Goal: Task Accomplishment & Management: Manage account settings

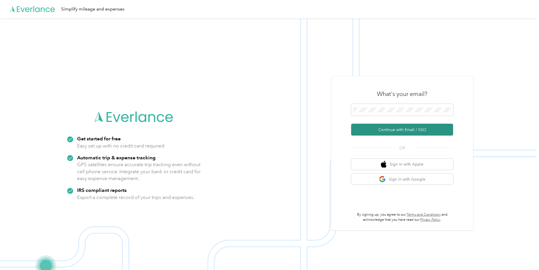
click at [399, 128] on button "Continue with Email / SSO" at bounding box center [402, 130] width 102 height 12
click at [418, 132] on button "Continue with Email / SSO" at bounding box center [402, 130] width 102 height 12
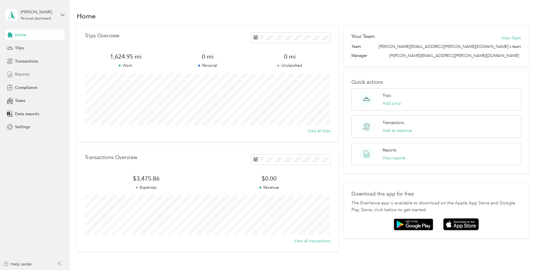
click at [24, 75] on span "Reports" at bounding box center [22, 74] width 14 height 6
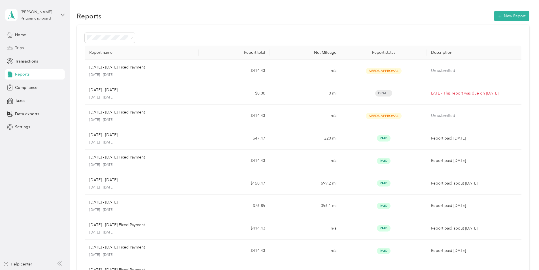
click at [22, 49] on span "Trips" at bounding box center [19, 48] width 9 height 6
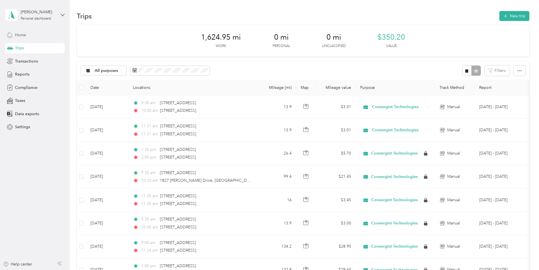
click at [12, 34] on icon at bounding box center [10, 35] width 6 height 6
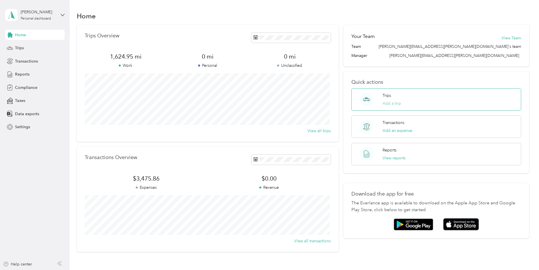
click at [392, 102] on button "Add a trip" at bounding box center [391, 104] width 18 height 6
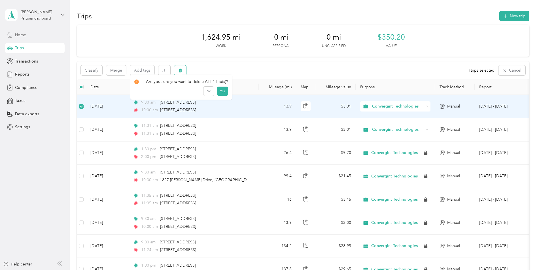
click at [177, 68] on button "button" at bounding box center [180, 70] width 12 height 10
click at [221, 93] on button "Yes" at bounding box center [222, 94] width 11 height 9
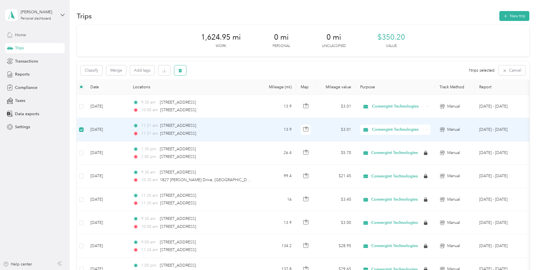
click at [179, 70] on icon "button" at bounding box center [179, 71] width 3 height 4
click at [220, 95] on button "Yes" at bounding box center [222, 94] width 11 height 9
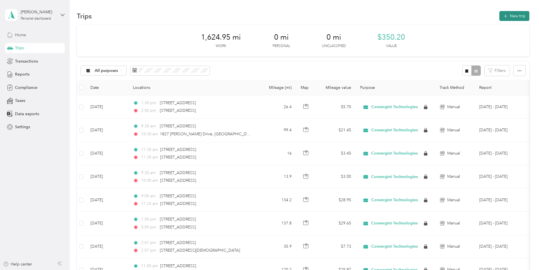
click at [513, 18] on button "New trip" at bounding box center [514, 16] width 30 height 10
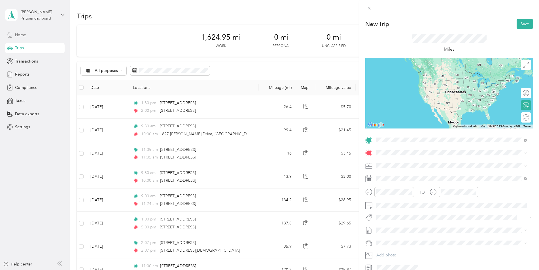
click at [407, 160] on span "[STREET_ADDRESS][US_STATE]" at bounding box center [415, 160] width 57 height 5
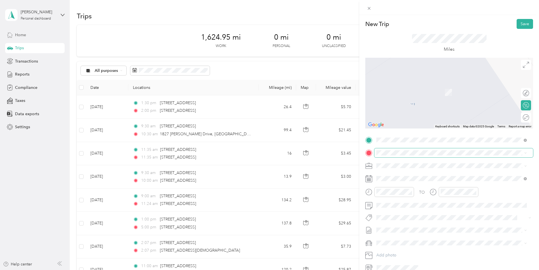
click at [391, 150] on span at bounding box center [453, 152] width 159 height 9
click at [410, 174] on span "[STREET_ADDRESS][US_STATE]" at bounding box center [415, 173] width 57 height 5
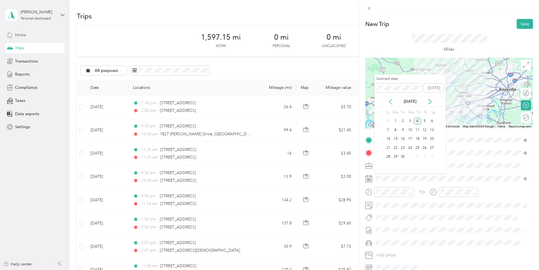
click at [389, 99] on icon at bounding box center [390, 102] width 6 height 6
click at [402, 129] on div "5" at bounding box center [402, 130] width 7 height 7
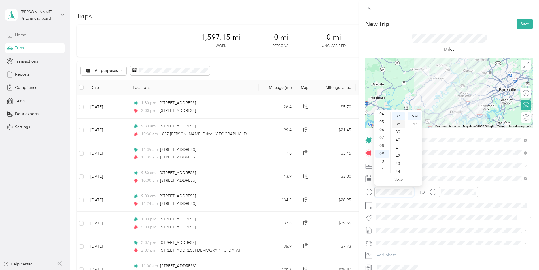
scroll to position [265, 0]
click at [398, 118] on div "30" at bounding box center [398, 118] width 14 height 8
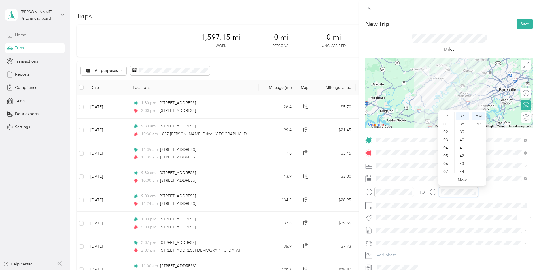
scroll to position [34, 0]
click at [448, 159] on div "10" at bounding box center [446, 162] width 14 height 8
click at [462, 116] on div "00" at bounding box center [462, 116] width 14 height 8
click at [522, 22] on button "Save" at bounding box center [524, 24] width 16 height 10
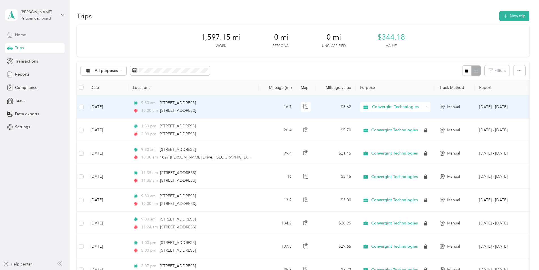
click at [126, 110] on td "[DATE]" at bounding box center [107, 106] width 42 height 23
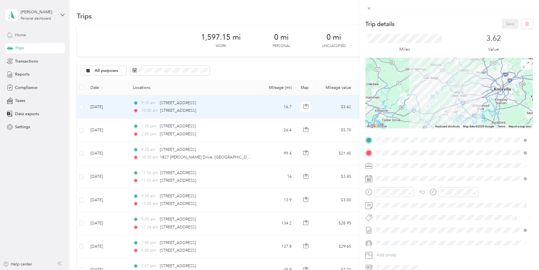
click at [449, 22] on div "Trip details Save" at bounding box center [449, 24] width 168 height 10
click at [525, 164] on span at bounding box center [525, 165] width 3 height 5
click at [525, 165] on icon at bounding box center [525, 166] width 3 height 3
click at [463, 173] on div "Convergint Technologies" at bounding box center [448, 175] width 140 height 6
click at [254, 69] on div "Trip details Save This trip cannot be edited because it is either under review,…" at bounding box center [269, 135] width 539 height 270
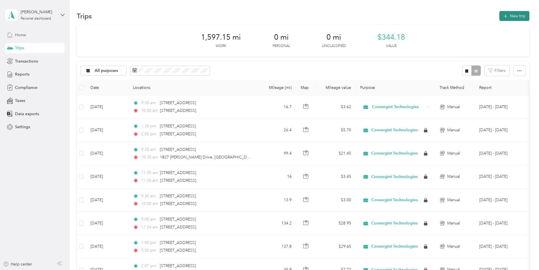
click at [511, 18] on button "New trip" at bounding box center [514, 16] width 30 height 10
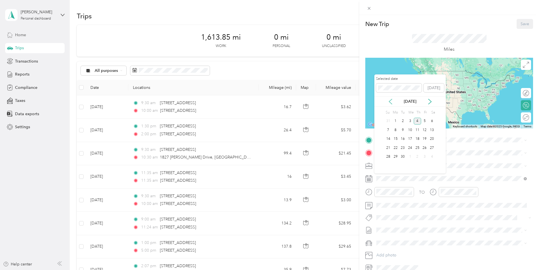
click at [391, 102] on icon at bounding box center [390, 102] width 6 height 6
click at [403, 128] on div "5" at bounding box center [402, 130] width 7 height 7
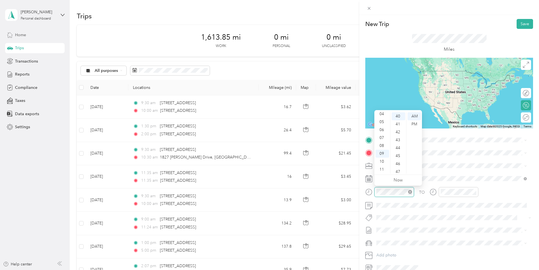
scroll to position [317, 0]
click at [370, 190] on div at bounding box center [389, 192] width 49 height 10
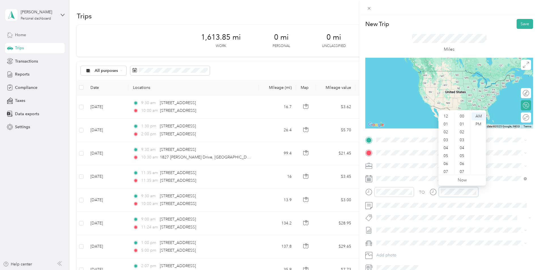
scroll to position [34, 0]
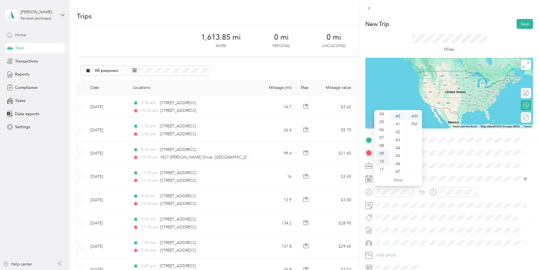
click at [382, 162] on div "10" at bounding box center [382, 162] width 14 height 8
click at [397, 149] on div "30" at bounding box center [398, 150] width 14 height 8
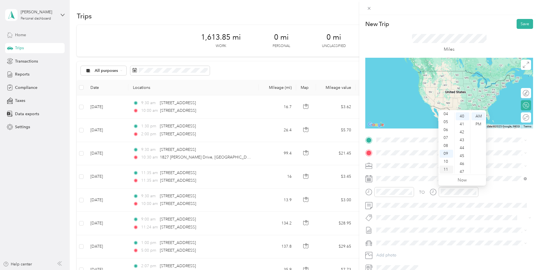
click at [444, 171] on div "11" at bounding box center [446, 170] width 14 height 8
click at [462, 151] on div "30" at bounding box center [462, 150] width 14 height 8
click at [432, 160] on span "[STREET_ADDRESS][US_STATE]" at bounding box center [415, 160] width 57 height 5
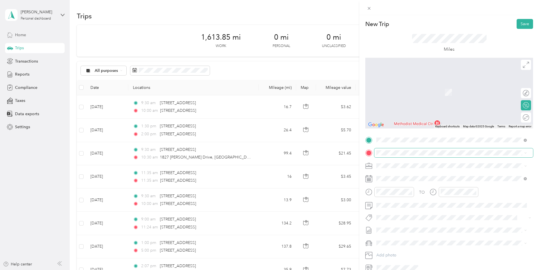
click at [393, 149] on span at bounding box center [453, 152] width 159 height 9
click at [408, 172] on span "[STREET_ADDRESS][US_STATE]" at bounding box center [415, 173] width 57 height 5
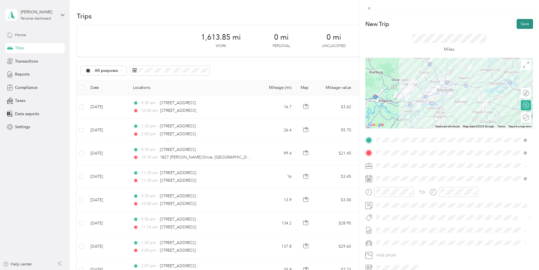
click at [523, 22] on button "Save" at bounding box center [524, 24] width 16 height 10
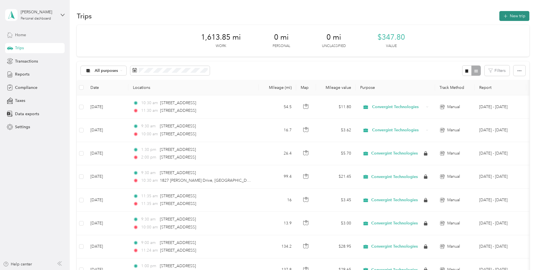
click at [502, 18] on icon "button" at bounding box center [505, 16] width 7 height 7
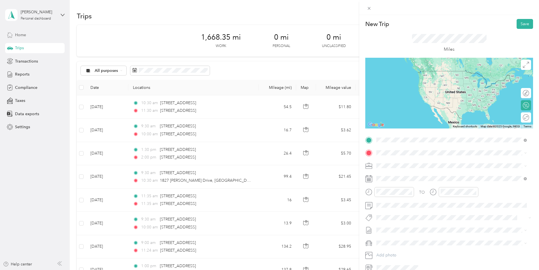
click at [395, 158] on span "[STREET_ADDRESS][US_STATE]" at bounding box center [415, 160] width 57 height 5
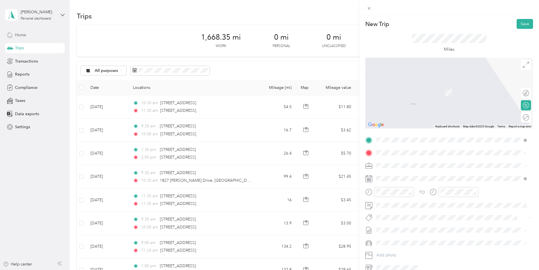
click at [403, 175] on span "[STREET_ADDRESS][PERSON_NAME][PERSON_NAME][US_STATE]" at bounding box center [447, 173] width 120 height 5
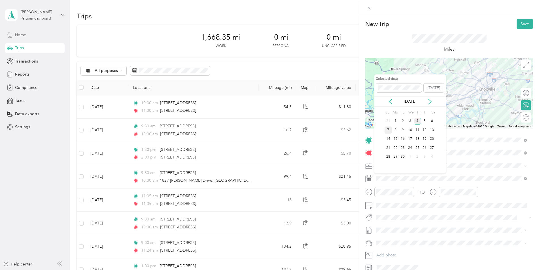
click at [386, 130] on div "7" at bounding box center [387, 130] width 7 height 7
click at [389, 101] on icon at bounding box center [390, 102] width 6 height 6
click at [418, 129] on div "7" at bounding box center [417, 130] width 7 height 7
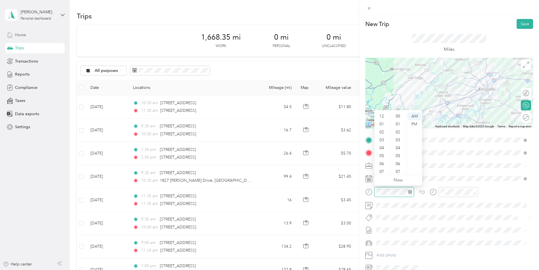
scroll to position [34, 0]
click at [371, 193] on div at bounding box center [389, 192] width 49 height 10
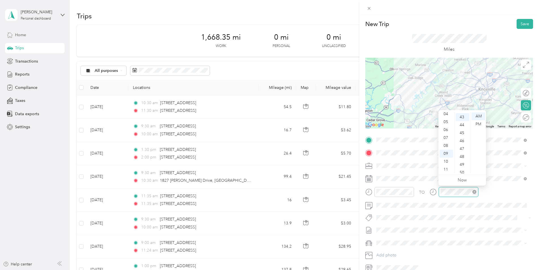
scroll to position [341, 0]
click at [470, 210] on div "TO Add photo" at bounding box center [449, 204] width 168 height 137
click at [438, 192] on div at bounding box center [453, 192] width 49 height 10
click at [448, 161] on div "10" at bounding box center [446, 162] width 14 height 8
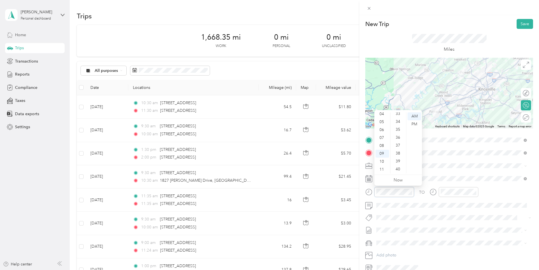
scroll to position [256, 0]
click at [399, 127] on div "30" at bounding box center [398, 127] width 14 height 8
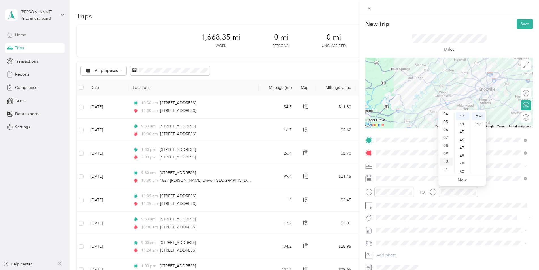
click at [448, 160] on div "10" at bounding box center [446, 162] width 14 height 8
click at [461, 114] on div "00" at bounding box center [462, 116] width 14 height 8
click at [505, 171] on div "TO Add photo" at bounding box center [449, 204] width 168 height 137
click at [520, 117] on div at bounding box center [523, 118] width 12 height 6
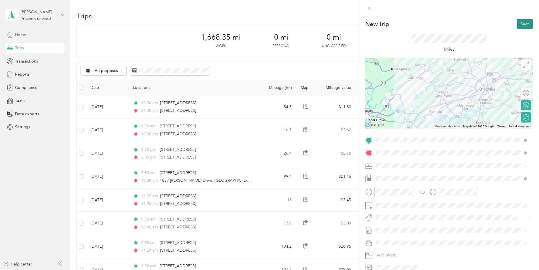
click at [523, 27] on button "Save" at bounding box center [524, 24] width 16 height 10
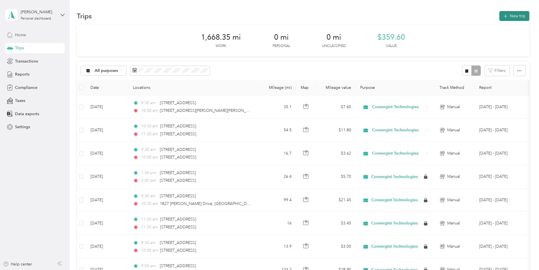
click at [511, 16] on button "New trip" at bounding box center [514, 16] width 30 height 10
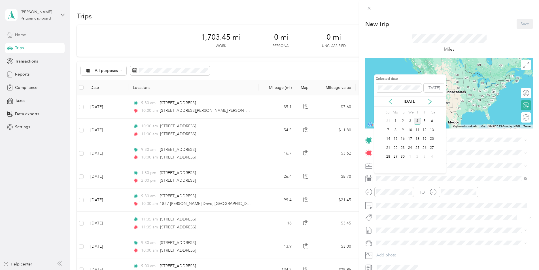
click at [391, 101] on icon at bounding box center [390, 102] width 6 height 6
click at [409, 140] on div "13" at bounding box center [409, 139] width 7 height 7
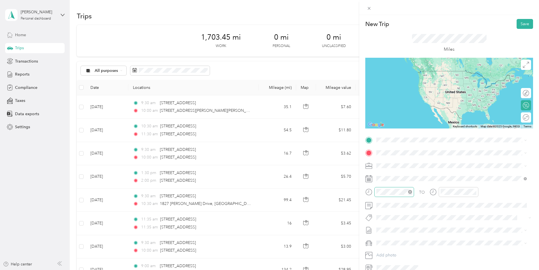
click at [410, 190] on icon "close-circle" at bounding box center [410, 192] width 4 height 4
click at [380, 167] on div "11" at bounding box center [382, 170] width 14 height 8
click at [395, 115] on div "00" at bounding box center [398, 116] width 14 height 8
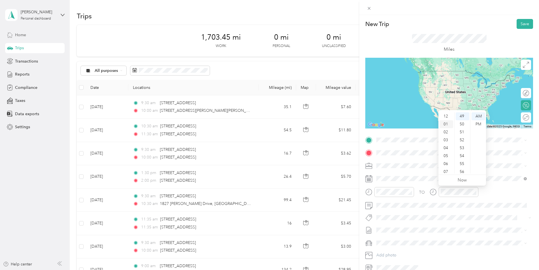
click at [445, 125] on div "01" at bounding box center [446, 124] width 14 height 8
click at [459, 115] on div "00" at bounding box center [462, 116] width 14 height 8
click at [476, 123] on div "PM" at bounding box center [478, 124] width 14 height 8
click at [403, 177] on div "Convergint Technologies" at bounding box center [448, 176] width 140 height 6
click at [417, 163] on span "[STREET_ADDRESS][US_STATE]" at bounding box center [415, 160] width 57 height 5
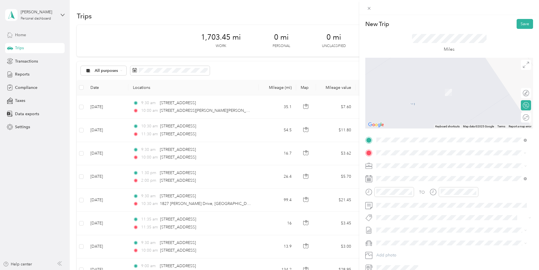
click at [407, 176] on span "[STREET_ADDRESS][US_STATE]" at bounding box center [415, 173] width 57 height 5
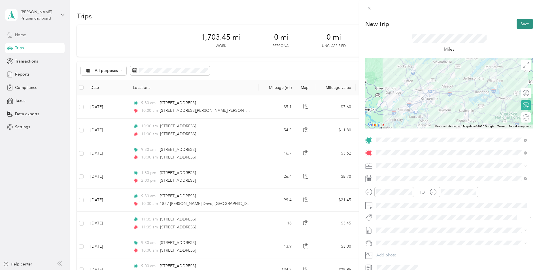
click at [517, 25] on button "Save" at bounding box center [524, 24] width 16 height 10
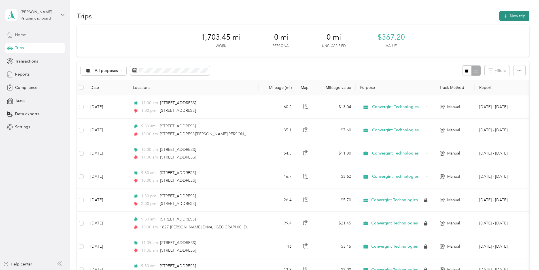
click at [517, 17] on button "New trip" at bounding box center [514, 16] width 30 height 10
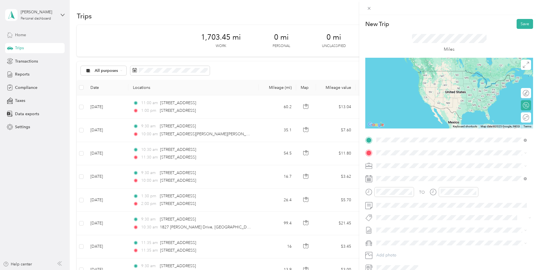
click at [416, 163] on span "[STREET_ADDRESS][US_STATE]" at bounding box center [415, 160] width 57 height 5
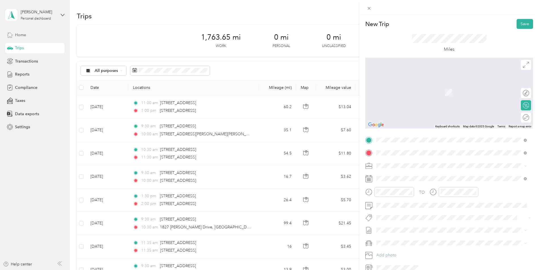
click at [399, 176] on span "[STREET_ADDRESS][US_STATE]" at bounding box center [415, 173] width 57 height 5
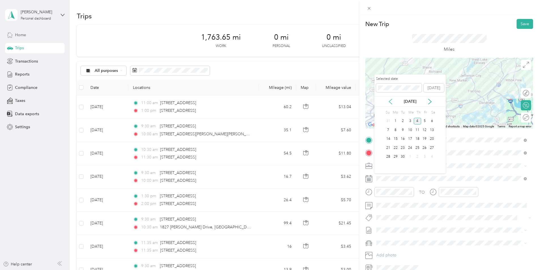
click at [390, 100] on icon at bounding box center [390, 101] width 3 height 5
click at [409, 138] on div "13" at bounding box center [409, 139] width 7 height 7
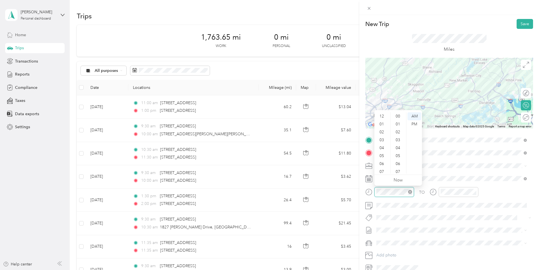
scroll to position [34, 0]
drag, startPoint x: 393, startPoint y: 188, endPoint x: 370, endPoint y: 187, distance: 23.6
click at [370, 187] on div "TO Add photo" at bounding box center [449, 204] width 168 height 137
click at [410, 193] on icon "close-circle" at bounding box center [410, 192] width 4 height 4
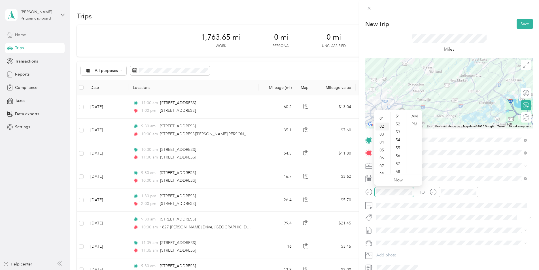
click at [383, 127] on div "02" at bounding box center [382, 127] width 14 height 8
click at [399, 118] on div "00" at bounding box center [398, 116] width 14 height 8
click at [415, 122] on div "PM" at bounding box center [414, 124] width 14 height 8
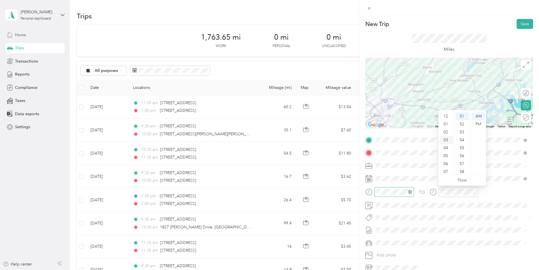
click at [446, 140] on div "03" at bounding box center [446, 140] width 14 height 8
click at [460, 114] on div "00" at bounding box center [462, 116] width 14 height 8
click at [476, 123] on div "PM" at bounding box center [478, 124] width 14 height 8
click at [519, 26] on button "Save" at bounding box center [524, 24] width 16 height 10
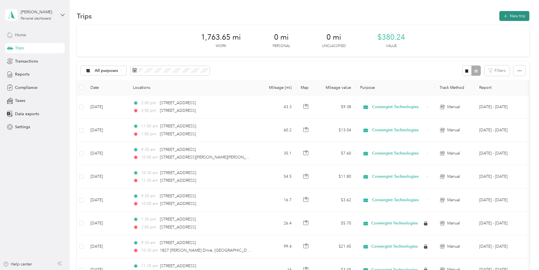
click at [514, 13] on button "New trip" at bounding box center [514, 16] width 30 height 10
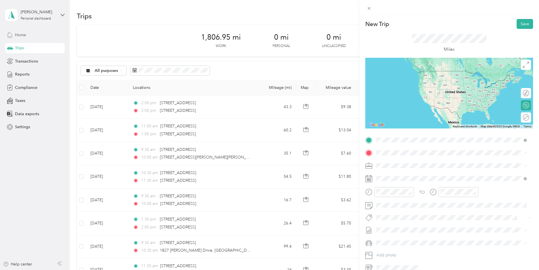
click at [421, 156] on li "[STREET_ADDRESS][US_STATE]" at bounding box center [451, 161] width 154 height 12
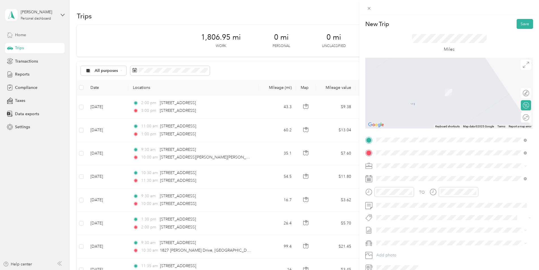
click at [401, 176] on span "[STREET_ADDRESS][PERSON_NAME][US_STATE]" at bounding box center [431, 173] width 88 height 5
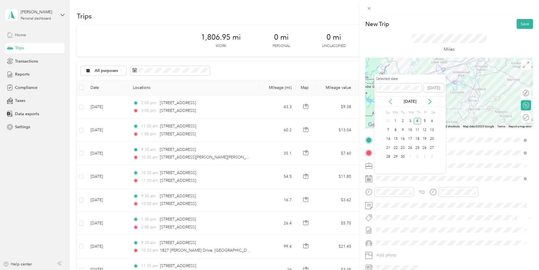
click at [390, 100] on icon at bounding box center [390, 101] width 3 height 5
click at [416, 139] on div "14" at bounding box center [417, 139] width 7 height 7
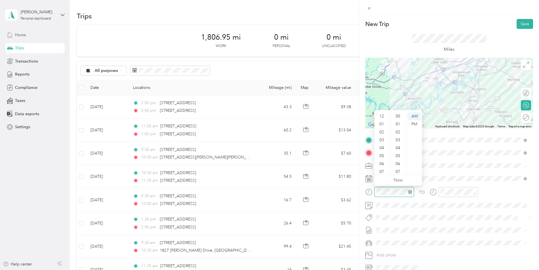
scroll to position [415, 0]
click at [370, 191] on div at bounding box center [389, 192] width 49 height 10
click at [384, 168] on div "11" at bounding box center [382, 170] width 14 height 8
click at [398, 166] on div "30" at bounding box center [398, 166] width 14 height 8
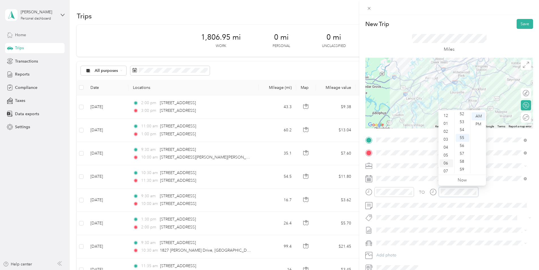
scroll to position [0, 0]
click at [447, 124] on div "01" at bounding box center [446, 124] width 14 height 8
click at [460, 138] on div "30" at bounding box center [462, 138] width 14 height 8
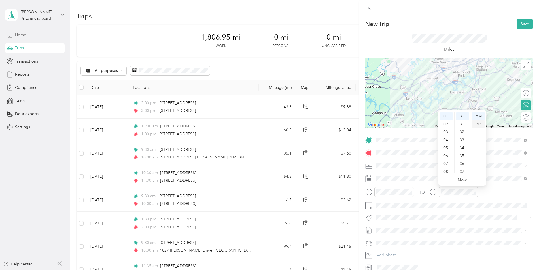
click at [478, 124] on div "PM" at bounding box center [478, 124] width 14 height 8
click at [480, 227] on span at bounding box center [453, 230] width 159 height 9
click at [521, 118] on div at bounding box center [523, 118] width 12 height 6
click at [520, 22] on button "Save" at bounding box center [524, 24] width 16 height 10
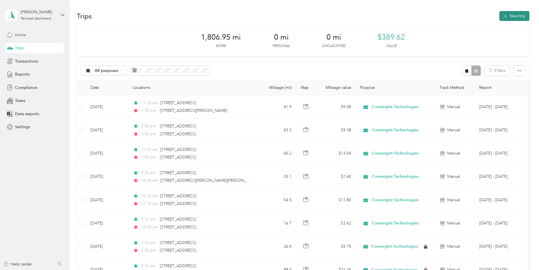
click at [506, 16] on icon "button" at bounding box center [505, 16] width 7 height 7
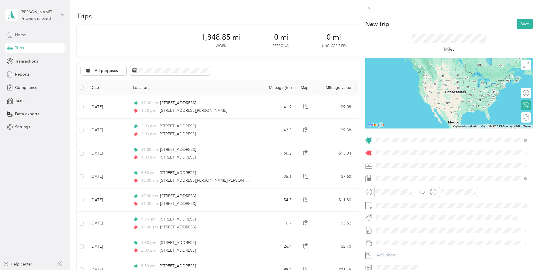
click at [404, 163] on span "[STREET_ADDRESS][US_STATE]" at bounding box center [415, 160] width 57 height 5
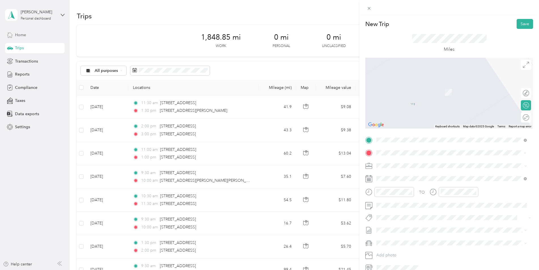
click at [397, 171] on span "[STREET_ADDRESS][US_STATE]" at bounding box center [415, 173] width 57 height 5
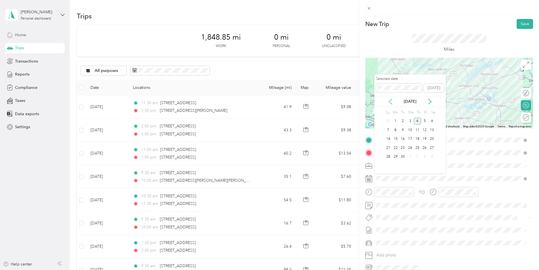
click at [387, 102] on icon at bounding box center [390, 102] width 6 height 6
click at [411, 146] on div "20" at bounding box center [409, 147] width 7 height 7
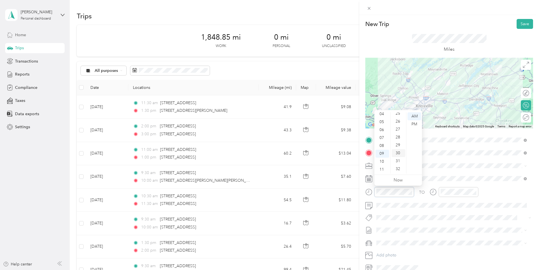
scroll to position [188, 0]
click at [397, 167] on div "30" at bounding box center [398, 166] width 14 height 8
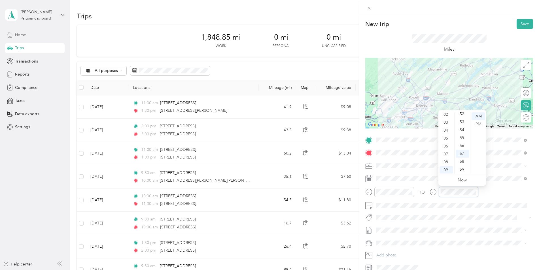
scroll to position [0, 0]
click at [444, 116] on div "12" at bounding box center [446, 116] width 14 height 8
click at [461, 166] on div "30" at bounding box center [462, 166] width 14 height 8
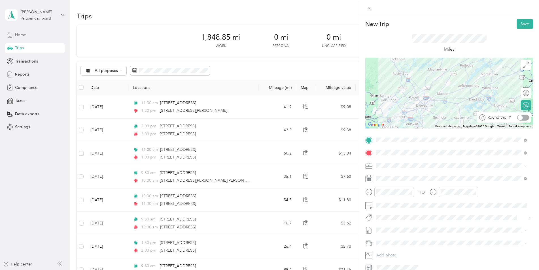
click at [524, 119] on div at bounding box center [523, 118] width 12 height 6
click at [517, 20] on button "Save" at bounding box center [524, 24] width 16 height 10
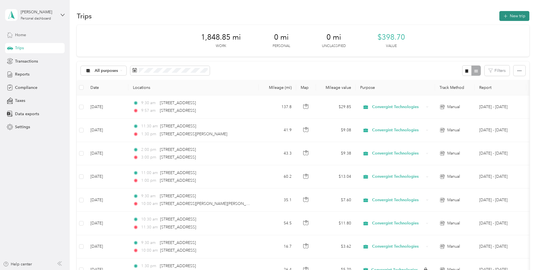
click at [507, 12] on button "New trip" at bounding box center [514, 16] width 30 height 10
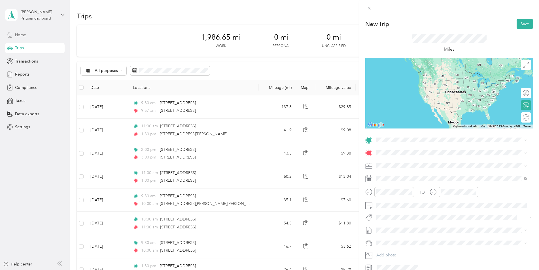
click at [396, 161] on span "[STREET_ADDRESS][US_STATE]" at bounding box center [415, 160] width 57 height 5
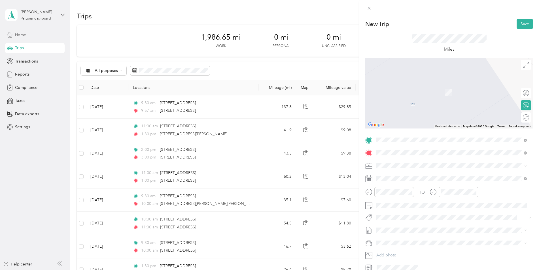
click at [398, 172] on span "[STREET_ADDRESS][PERSON_NAME][PERSON_NAME][US_STATE]" at bounding box center [447, 173] width 120 height 5
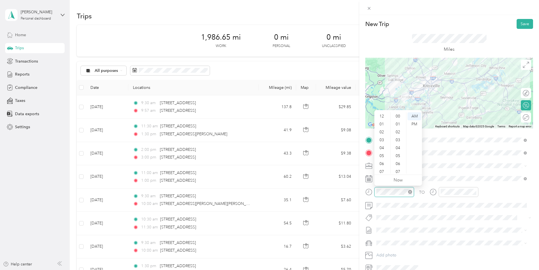
scroll to position [415, 0]
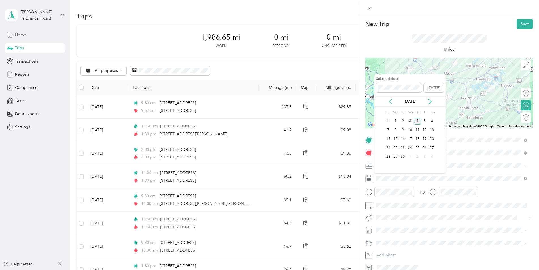
click at [389, 100] on icon at bounding box center [390, 102] width 6 height 6
click at [402, 156] on div "26" at bounding box center [402, 157] width 7 height 7
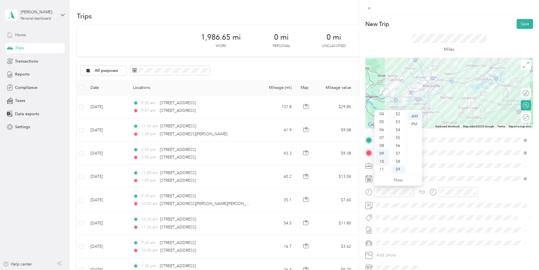
click at [386, 159] on div "10" at bounding box center [382, 162] width 14 height 8
click at [398, 115] on div "00" at bounding box center [398, 116] width 14 height 8
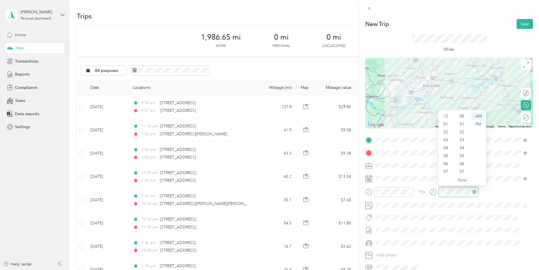
scroll to position [34, 0]
click at [433, 192] on div at bounding box center [453, 192] width 49 height 10
click at [446, 116] on div "12" at bounding box center [446, 116] width 14 height 8
click at [462, 116] on div "00" at bounding box center [462, 116] width 14 height 8
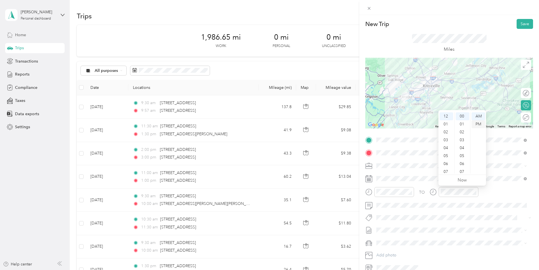
click at [478, 123] on div "PM" at bounding box center [478, 124] width 14 height 8
click at [499, 194] on div "TO" at bounding box center [449, 194] width 168 height 14
click at [429, 191] on div "TO" at bounding box center [449, 194] width 168 height 14
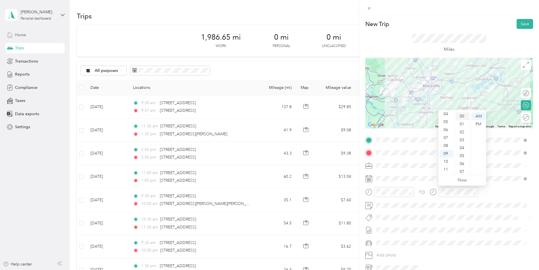
click at [460, 116] on div "00" at bounding box center [462, 116] width 14 height 8
click at [444, 116] on div "12" at bounding box center [446, 116] width 14 height 8
click at [478, 123] on div "PM" at bounding box center [478, 124] width 14 height 8
click at [500, 192] on div "TO" at bounding box center [449, 194] width 168 height 14
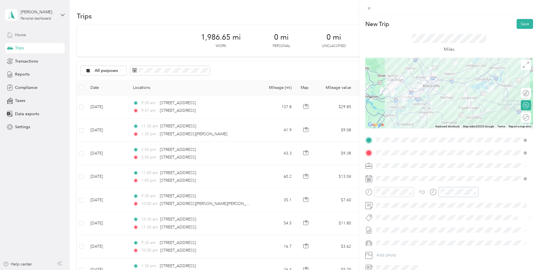
click at [430, 193] on div at bounding box center [453, 192] width 49 height 10
click at [445, 114] on div "12" at bounding box center [446, 116] width 14 height 8
click at [462, 114] on div "00" at bounding box center [462, 116] width 14 height 8
click at [476, 123] on div "PM" at bounding box center [478, 124] width 14 height 8
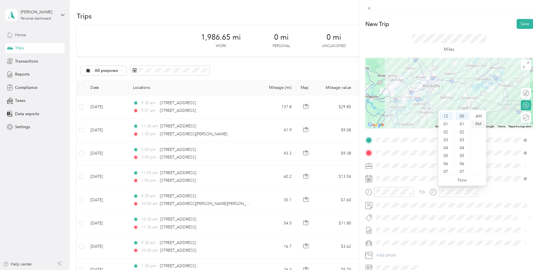
click at [476, 123] on div "PM" at bounding box center [478, 124] width 14 height 8
click at [491, 194] on div "TO" at bounding box center [449, 194] width 168 height 14
click at [520, 22] on button "Save" at bounding box center [524, 24] width 16 height 10
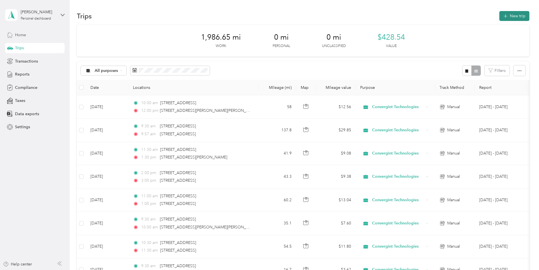
click at [502, 17] on icon "button" at bounding box center [505, 16] width 7 height 7
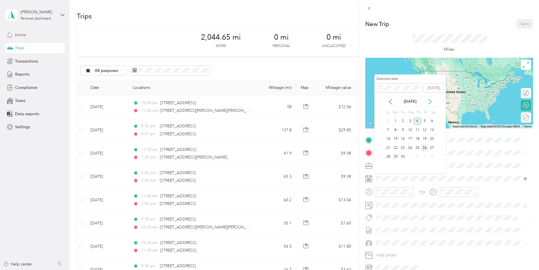
click at [424, 148] on div "26" at bounding box center [424, 147] width 7 height 7
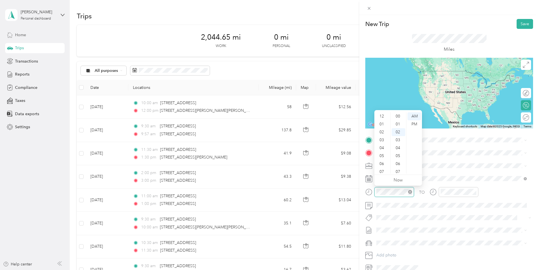
scroll to position [34, 0]
click at [369, 193] on div at bounding box center [389, 192] width 49 height 10
click at [384, 131] on div "02" at bounding box center [382, 132] width 14 height 8
click at [399, 115] on div "00" at bounding box center [398, 116] width 14 height 8
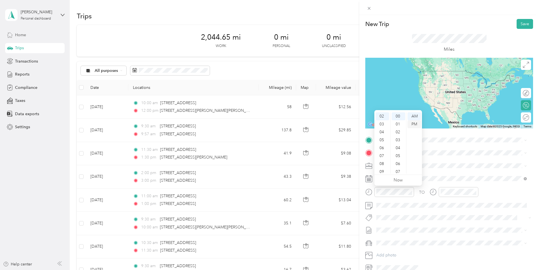
click at [412, 122] on div "PM" at bounding box center [414, 124] width 14 height 8
click at [445, 188] on div at bounding box center [458, 192] width 40 height 10
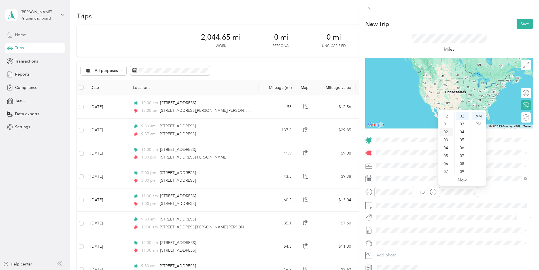
click at [445, 131] on div "02" at bounding box center [446, 132] width 14 height 8
click at [461, 137] on div "30" at bounding box center [462, 138] width 14 height 8
click at [480, 123] on div "PM" at bounding box center [478, 124] width 14 height 8
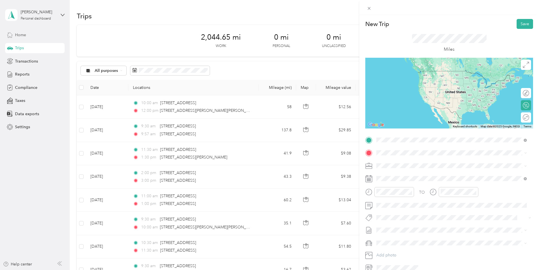
click at [405, 159] on span "[STREET_ADDRESS][PERSON_NAME][PERSON_NAME][US_STATE]" at bounding box center [447, 160] width 120 height 5
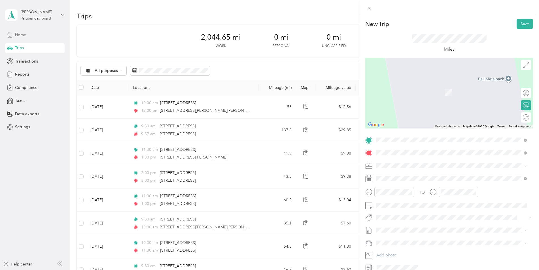
click at [398, 172] on span "[STREET_ADDRESS][US_STATE]" at bounding box center [415, 173] width 57 height 5
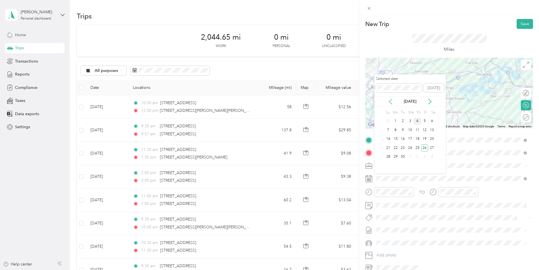
click at [390, 100] on icon at bounding box center [390, 102] width 6 height 6
click at [404, 156] on div "26" at bounding box center [402, 157] width 7 height 7
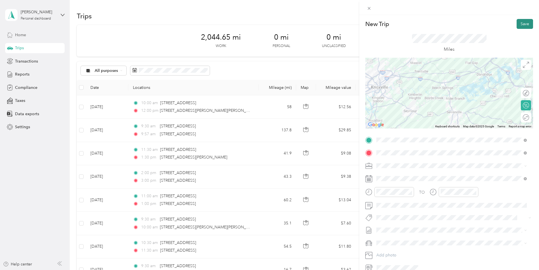
click at [517, 21] on button "Save" at bounding box center [524, 24] width 16 height 10
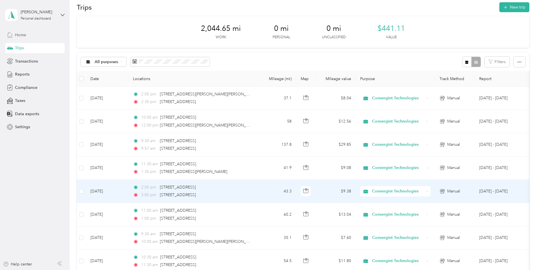
scroll to position [0, 0]
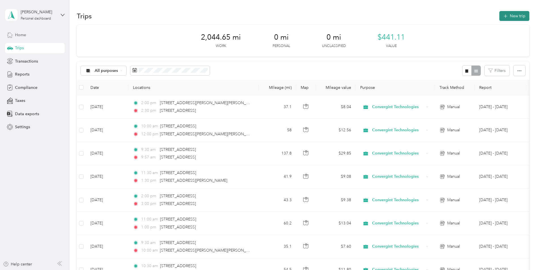
click at [512, 14] on button "New trip" at bounding box center [514, 16] width 30 height 10
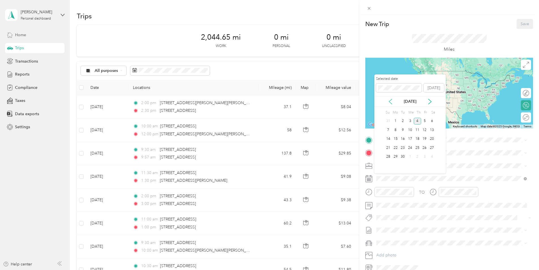
click at [391, 102] on icon at bounding box center [390, 102] width 6 height 6
click at [402, 156] on div "26" at bounding box center [402, 157] width 7 height 7
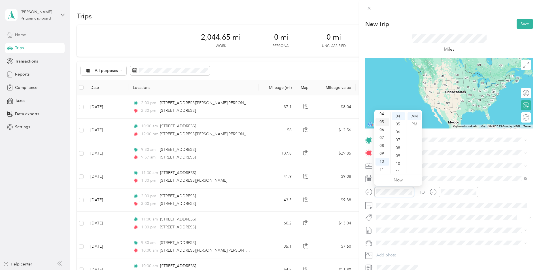
scroll to position [6, 0]
click at [380, 135] on div "03" at bounding box center [382, 135] width 14 height 8
click at [396, 116] on div "00" at bounding box center [398, 116] width 14 height 8
click at [382, 138] on div "03" at bounding box center [382, 140] width 14 height 8
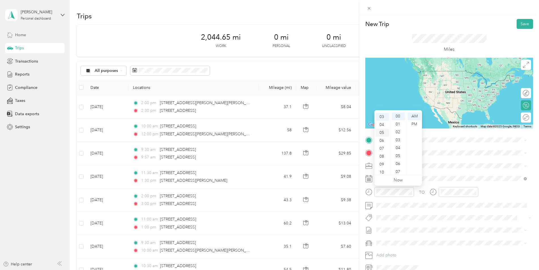
scroll to position [24, 0]
click at [414, 122] on div "PM" at bounding box center [414, 124] width 14 height 8
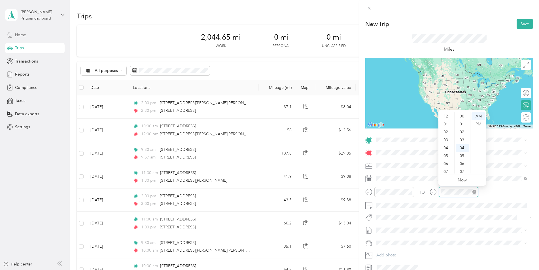
scroll to position [34, 0]
click at [446, 114] on div "04" at bounding box center [446, 114] width 14 height 8
click at [459, 116] on div "00" at bounding box center [462, 116] width 14 height 8
click at [480, 124] on div "PM" at bounding box center [478, 124] width 14 height 8
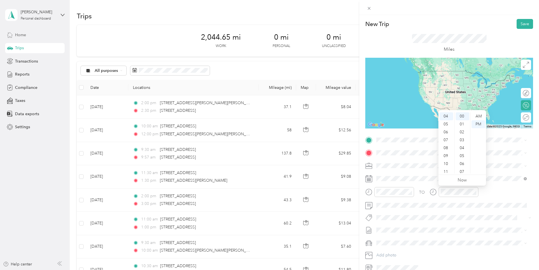
click at [496, 196] on div "TO" at bounding box center [449, 194] width 168 height 14
click at [418, 159] on span "[STREET_ADDRESS][US_STATE]" at bounding box center [415, 160] width 57 height 5
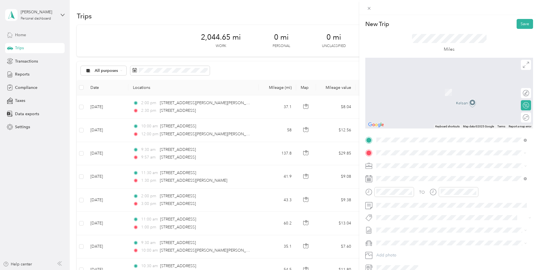
click at [407, 174] on span "[STREET_ADDRESS][US_STATE]" at bounding box center [415, 173] width 57 height 5
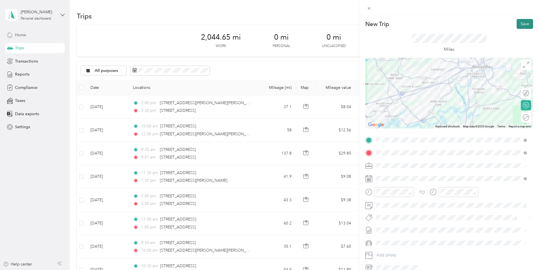
click at [516, 25] on button "Save" at bounding box center [524, 24] width 16 height 10
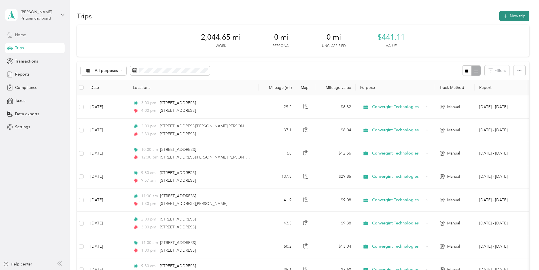
click at [500, 13] on button "New trip" at bounding box center [514, 16] width 30 height 10
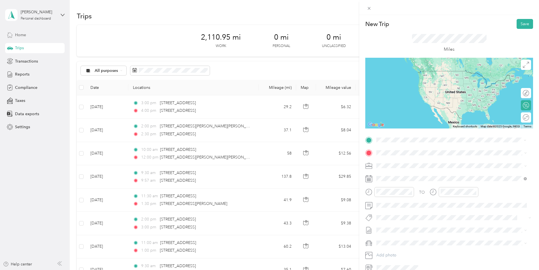
click at [440, 163] on span "[STREET_ADDRESS][US_STATE]" at bounding box center [415, 160] width 57 height 5
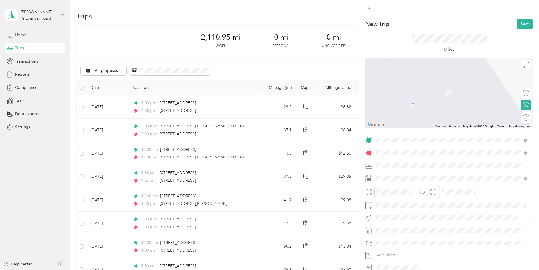
click at [396, 176] on span "[STREET_ADDRESS][US_STATE]" at bounding box center [415, 173] width 57 height 5
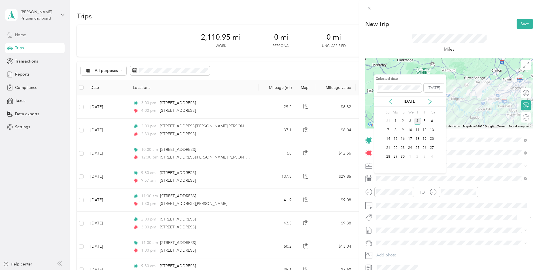
click at [389, 100] on icon at bounding box center [390, 102] width 6 height 6
click at [416, 157] on div "28" at bounding box center [417, 157] width 7 height 7
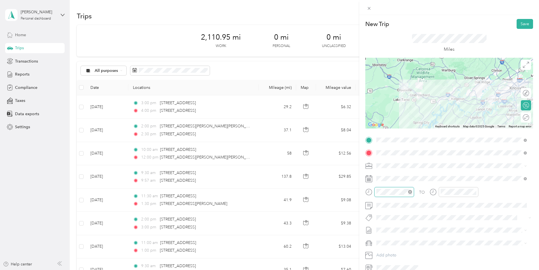
scroll to position [48, 0]
click at [375, 189] on div at bounding box center [394, 192] width 40 height 10
click at [399, 163] on div "30" at bounding box center [398, 165] width 14 height 8
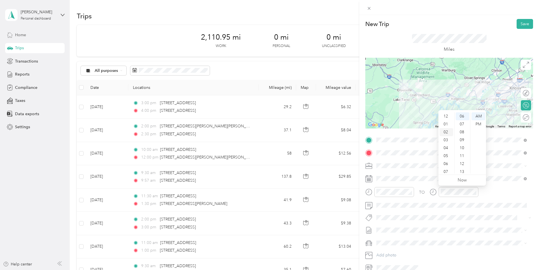
click at [445, 132] on div "02" at bounding box center [446, 132] width 14 height 8
click at [460, 156] on div "30" at bounding box center [462, 156] width 14 height 8
click at [477, 124] on div "PM" at bounding box center [478, 124] width 14 height 8
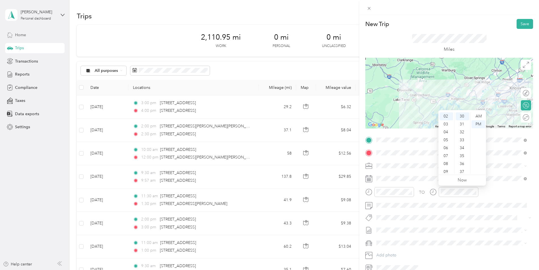
click at [488, 191] on div "TO" at bounding box center [449, 194] width 168 height 14
click at [531, 119] on div at bounding box center [531, 118] width 0 height 6
click at [520, 22] on button "Save" at bounding box center [524, 24] width 16 height 10
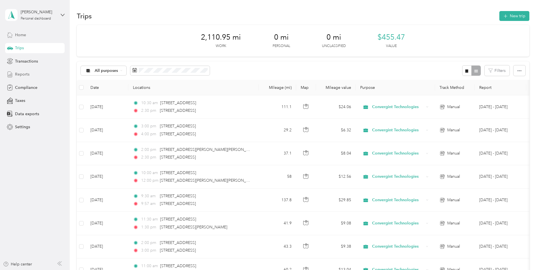
click at [24, 74] on span "Reports" at bounding box center [22, 74] width 14 height 6
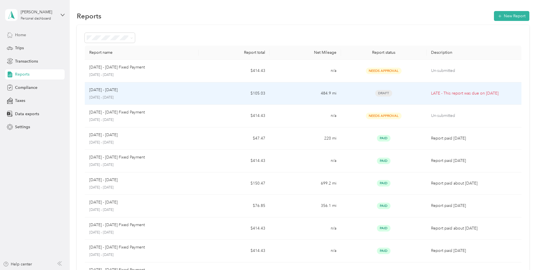
click at [387, 92] on span "Draft" at bounding box center [383, 93] width 17 height 7
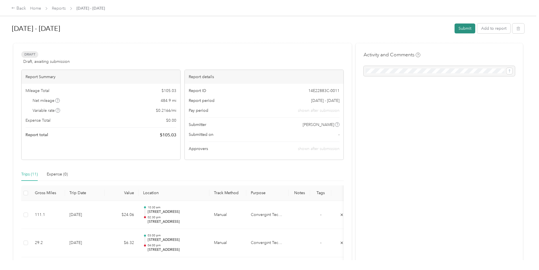
click at [459, 30] on button "Submit" at bounding box center [464, 29] width 21 height 10
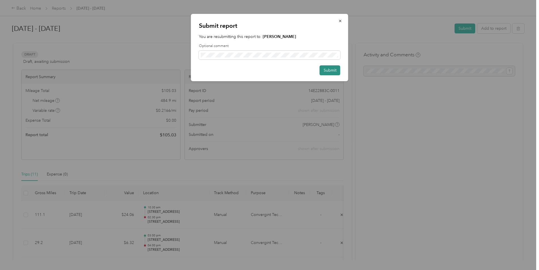
click at [327, 69] on button "Submit" at bounding box center [330, 70] width 21 height 10
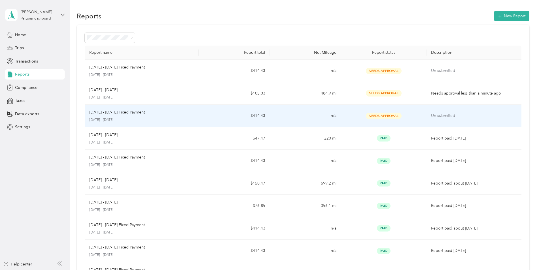
click at [392, 115] on span "Needs Approval" at bounding box center [384, 116] width 36 height 7
